Goal: Transaction & Acquisition: Purchase product/service

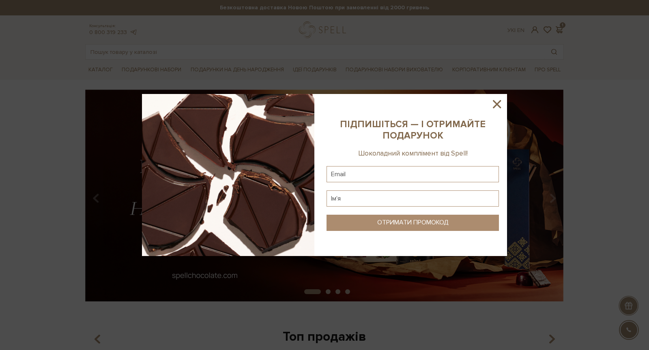
click at [491, 105] on icon at bounding box center [497, 104] width 14 height 14
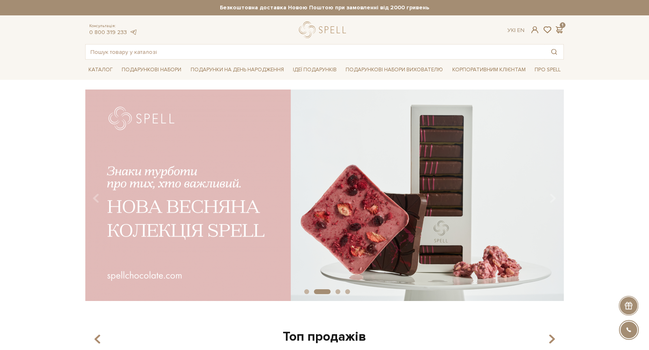
click at [561, 24] on div "Консультація: 0 800 319 233 Ук | En | 1" at bounding box center [324, 29] width 488 height 17
click at [561, 31] on span at bounding box center [559, 30] width 10 height 9
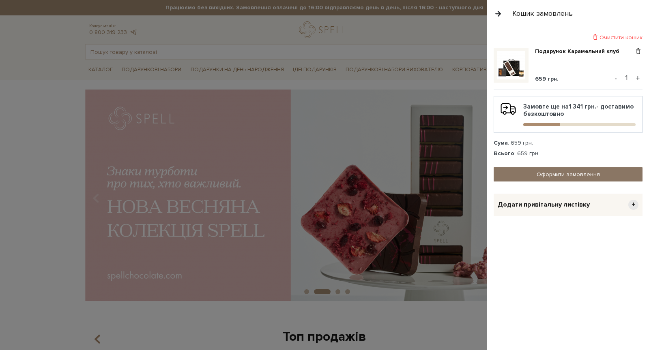
click at [555, 168] on link "Оформити замовлення" at bounding box center [567, 174] width 149 height 14
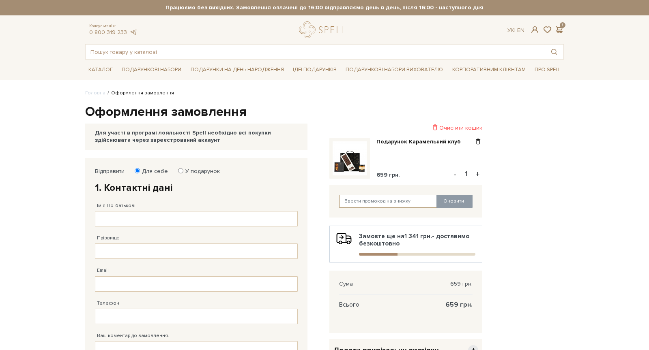
click at [401, 205] on input "text" at bounding box center [388, 201] width 98 height 13
paste input "kyivcake"
type input "kyivcake"
click at [445, 201] on button "Оновити" at bounding box center [454, 201] width 36 height 13
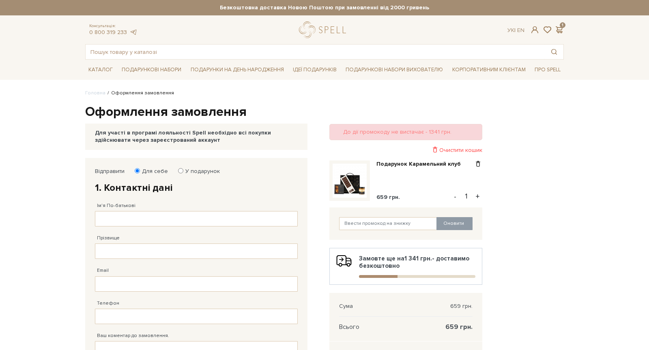
click at [480, 199] on button "+" at bounding box center [477, 197] width 9 height 12
type input "2"
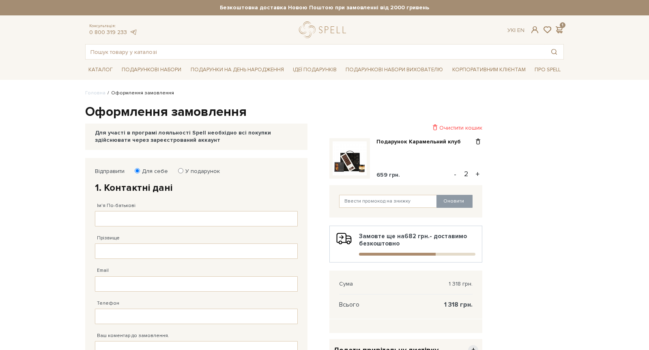
click at [478, 173] on button "+" at bounding box center [477, 174] width 9 height 12
type input "3"
click at [478, 173] on button "+" at bounding box center [477, 174] width 9 height 12
type input "4"
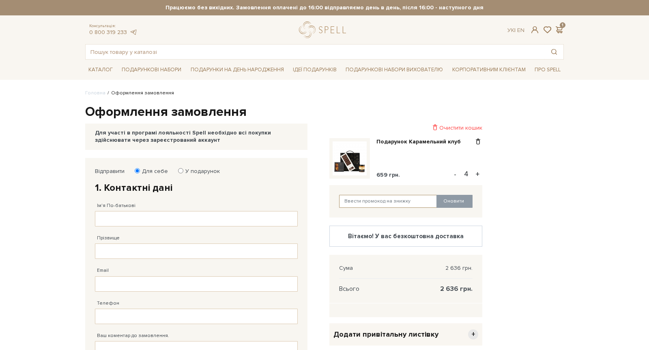
click at [394, 203] on input "text" at bounding box center [388, 201] width 98 height 13
paste input "kyivcake"
type input "kyivcake"
click at [449, 204] on button "Оновити" at bounding box center [454, 201] width 36 height 13
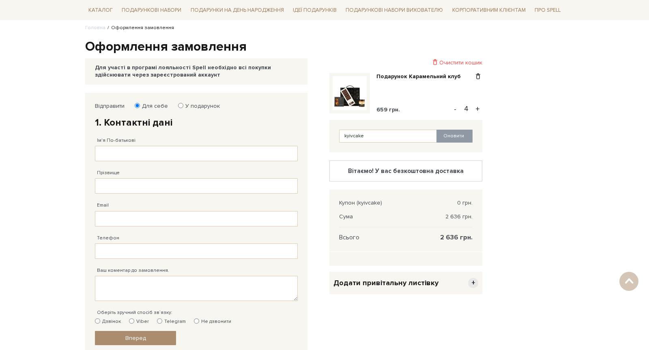
scroll to position [65, 0]
